Goal: Find specific page/section: Find specific page/section

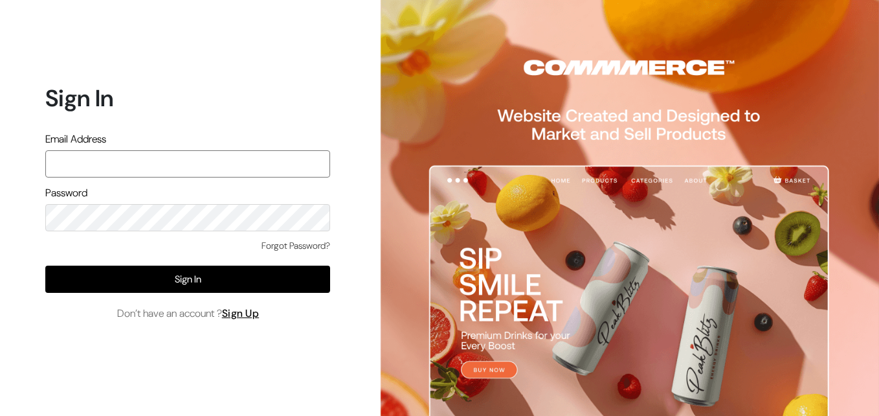
click at [96, 156] on input "text" at bounding box center [187, 163] width 285 height 27
click at [87, 167] on input "text" at bounding box center [187, 163] width 285 height 27
type input "uppadasarees999@gmail.com"
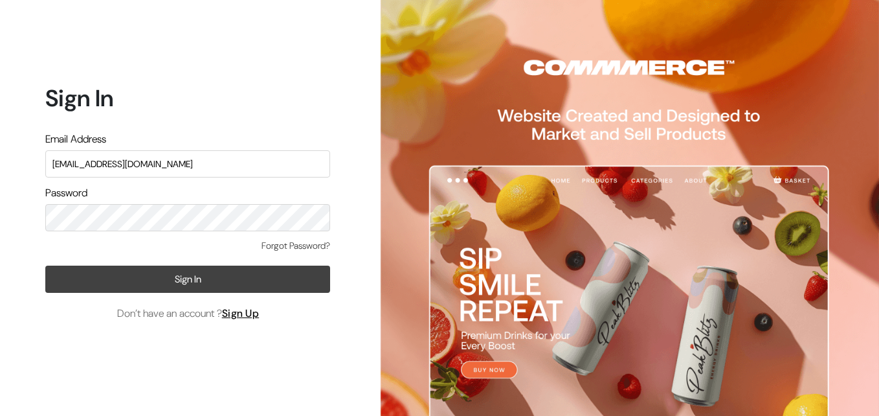
click at [211, 279] on button "Sign In" at bounding box center [187, 278] width 285 height 27
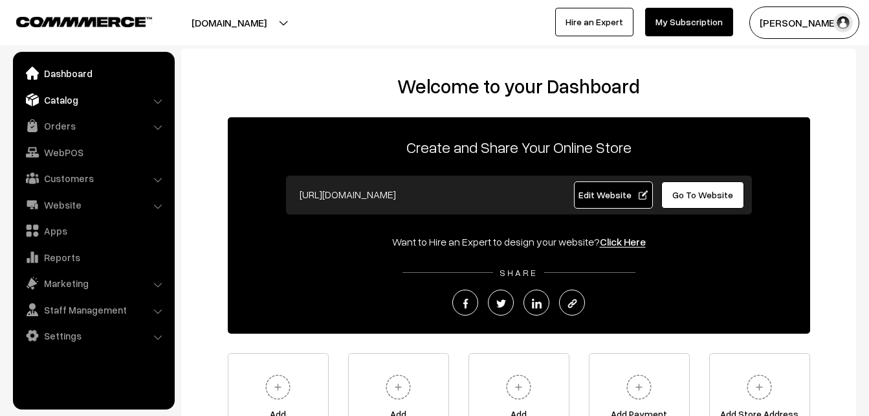
click at [65, 103] on link "Catalog" at bounding box center [93, 99] width 154 height 23
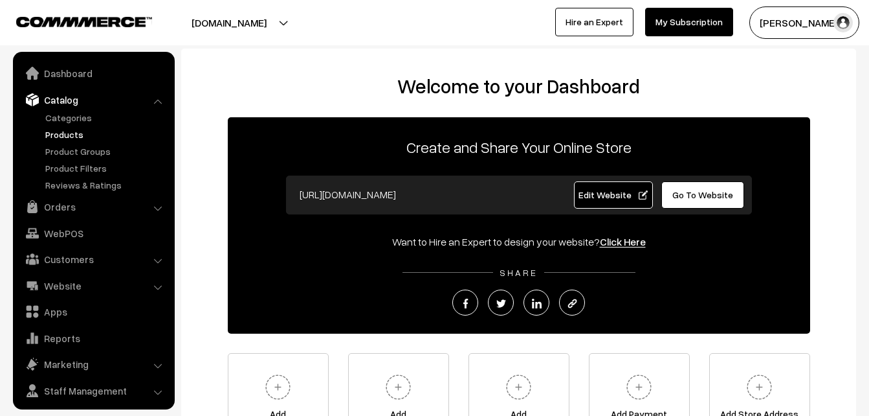
click at [67, 131] on link "Products" at bounding box center [106, 135] width 128 height 14
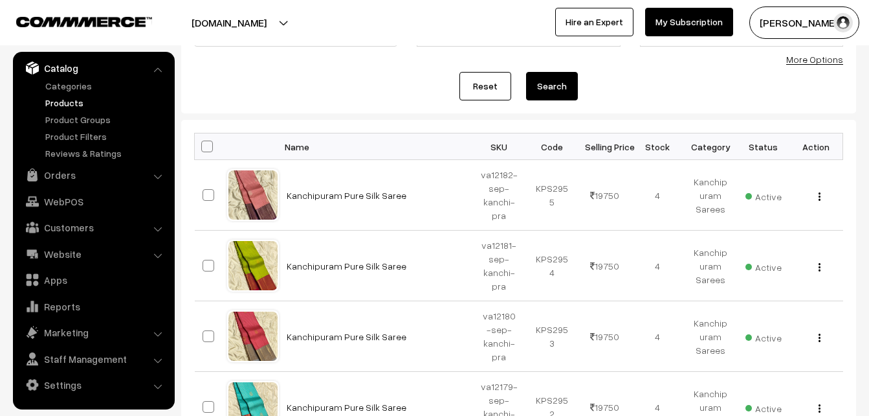
scroll to position [129, 0]
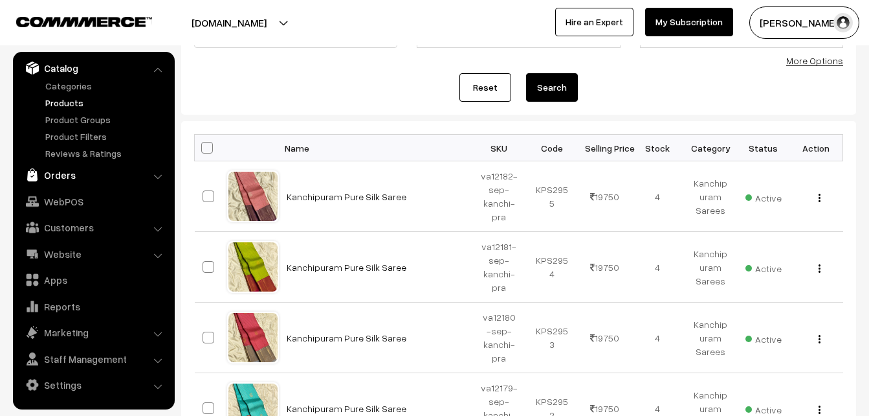
click at [47, 174] on link "Orders" at bounding box center [93, 174] width 154 height 23
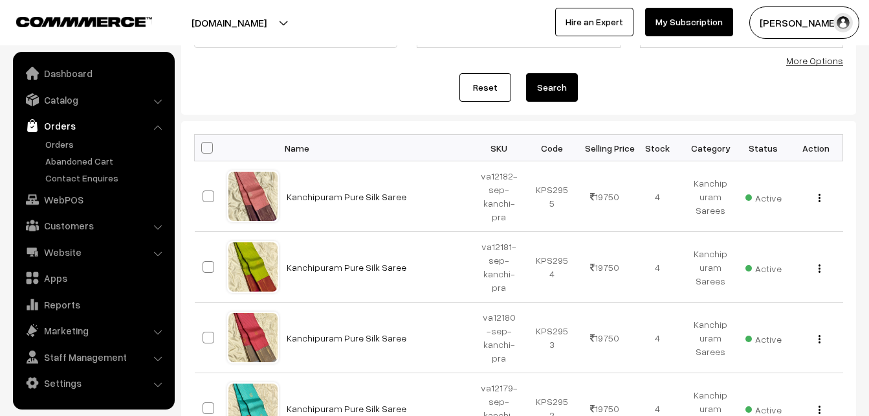
scroll to position [0, 0]
click at [63, 139] on link "Orders" at bounding box center [106, 144] width 128 height 14
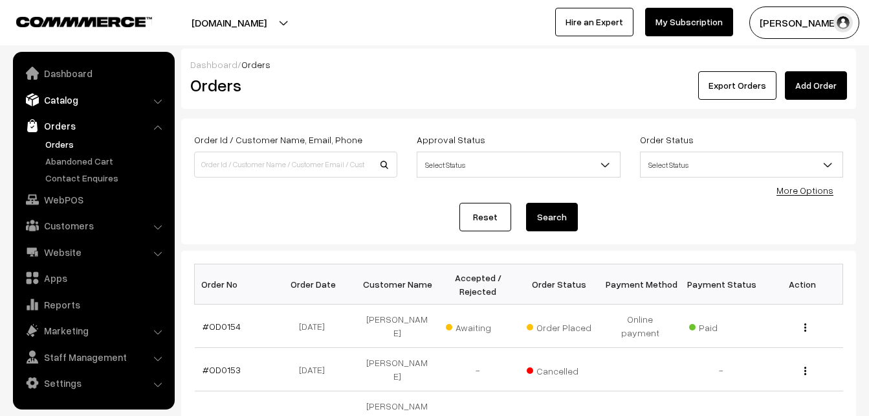
click at [56, 98] on link "Catalog" at bounding box center [93, 99] width 154 height 23
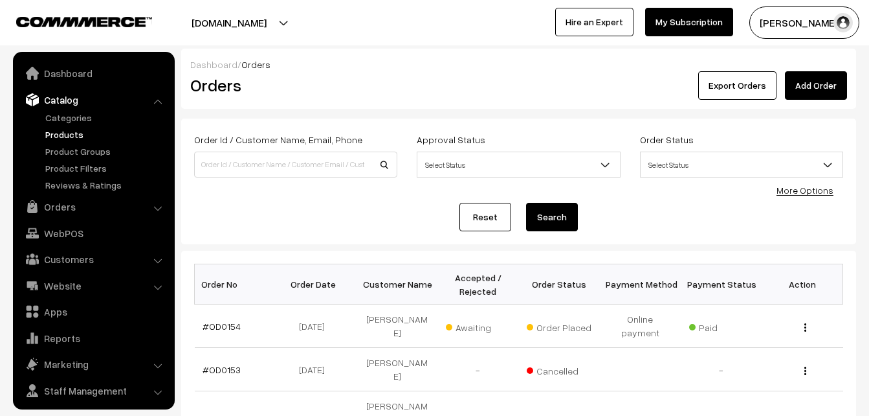
click at [67, 131] on link "Products" at bounding box center [106, 135] width 128 height 14
